Goal: Check status: Check status

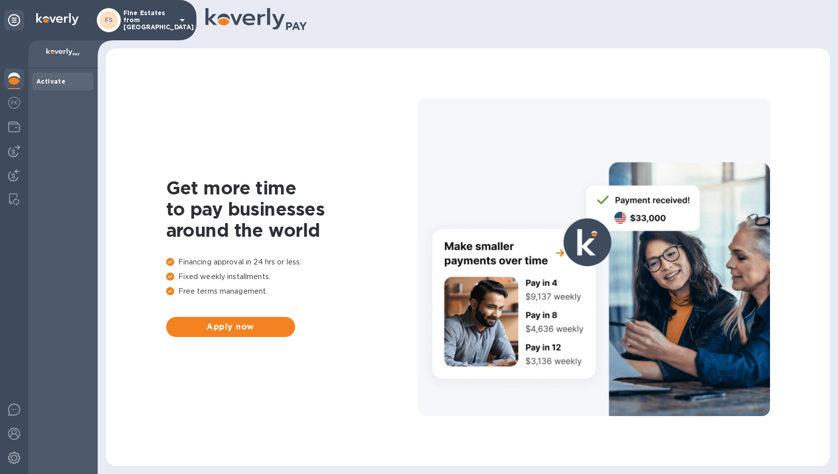
click at [132, 24] on p "Fine Estates from [GEOGRAPHIC_DATA]" at bounding box center [148, 20] width 50 height 21
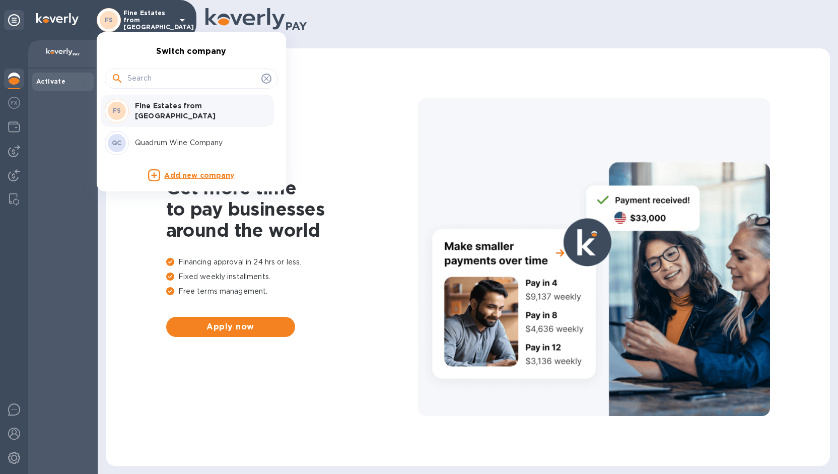
click at [156, 136] on div "QC Quadrum Wine Company" at bounding box center [183, 143] width 157 height 24
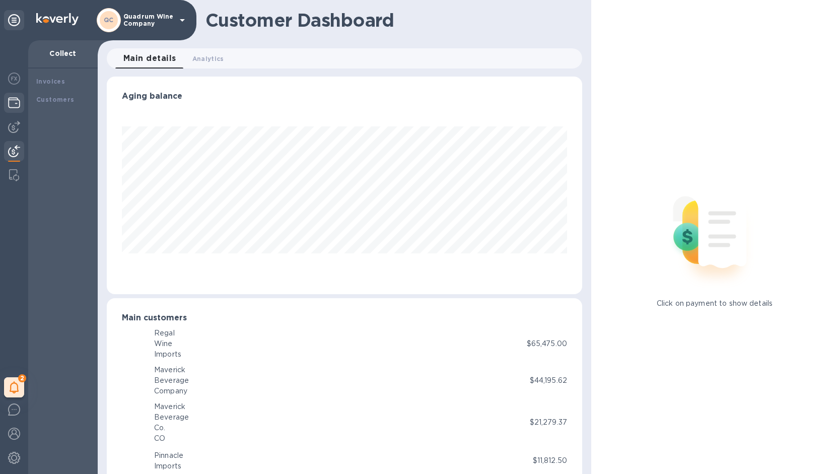
scroll to position [218, 471]
click at [13, 104] on img at bounding box center [14, 103] width 12 height 12
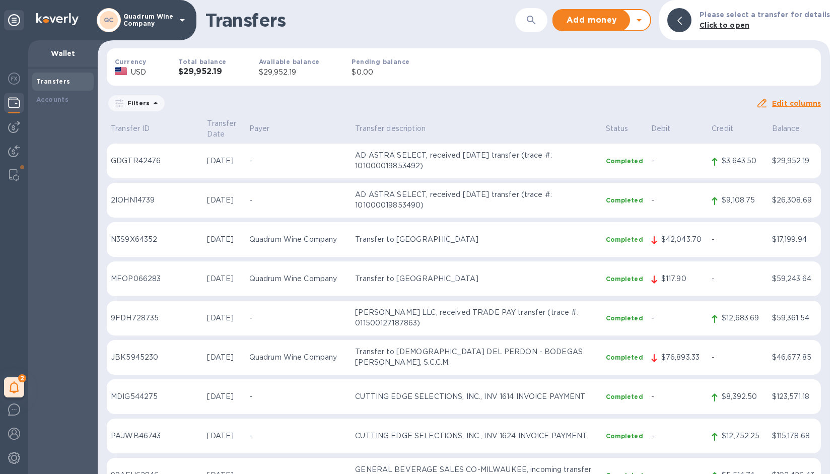
click at [218, 67] on h3 "$29,952.19" at bounding box center [202, 72] width 48 height 10
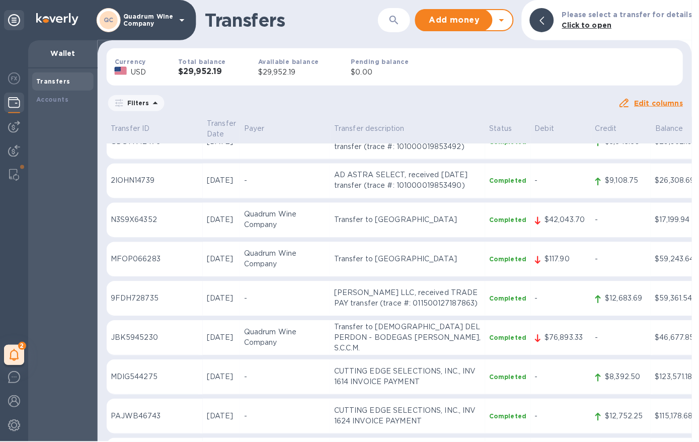
scroll to position [19, 0]
